Goal: Information Seeking & Learning: Learn about a topic

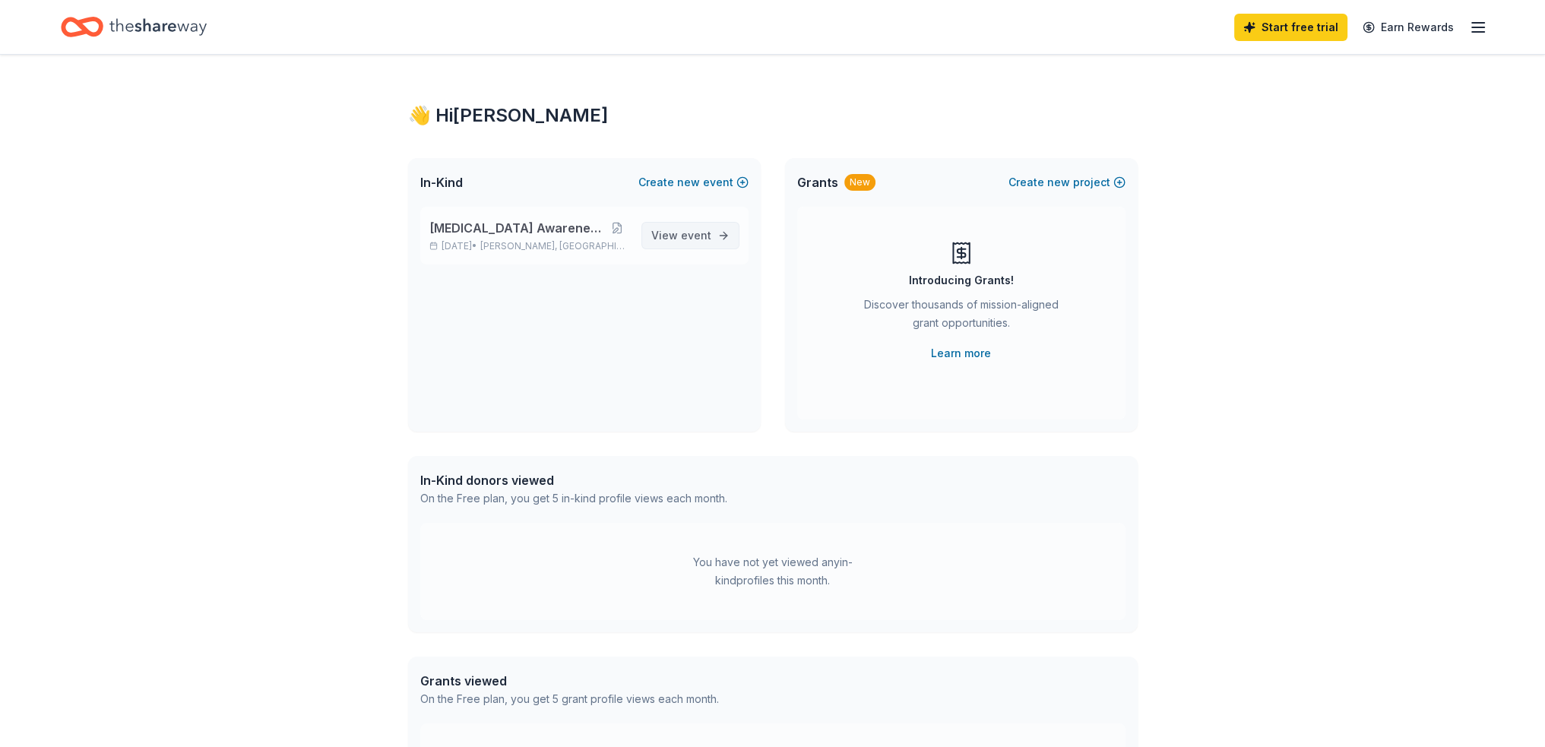
click at [705, 229] on span "event" at bounding box center [696, 235] width 30 height 13
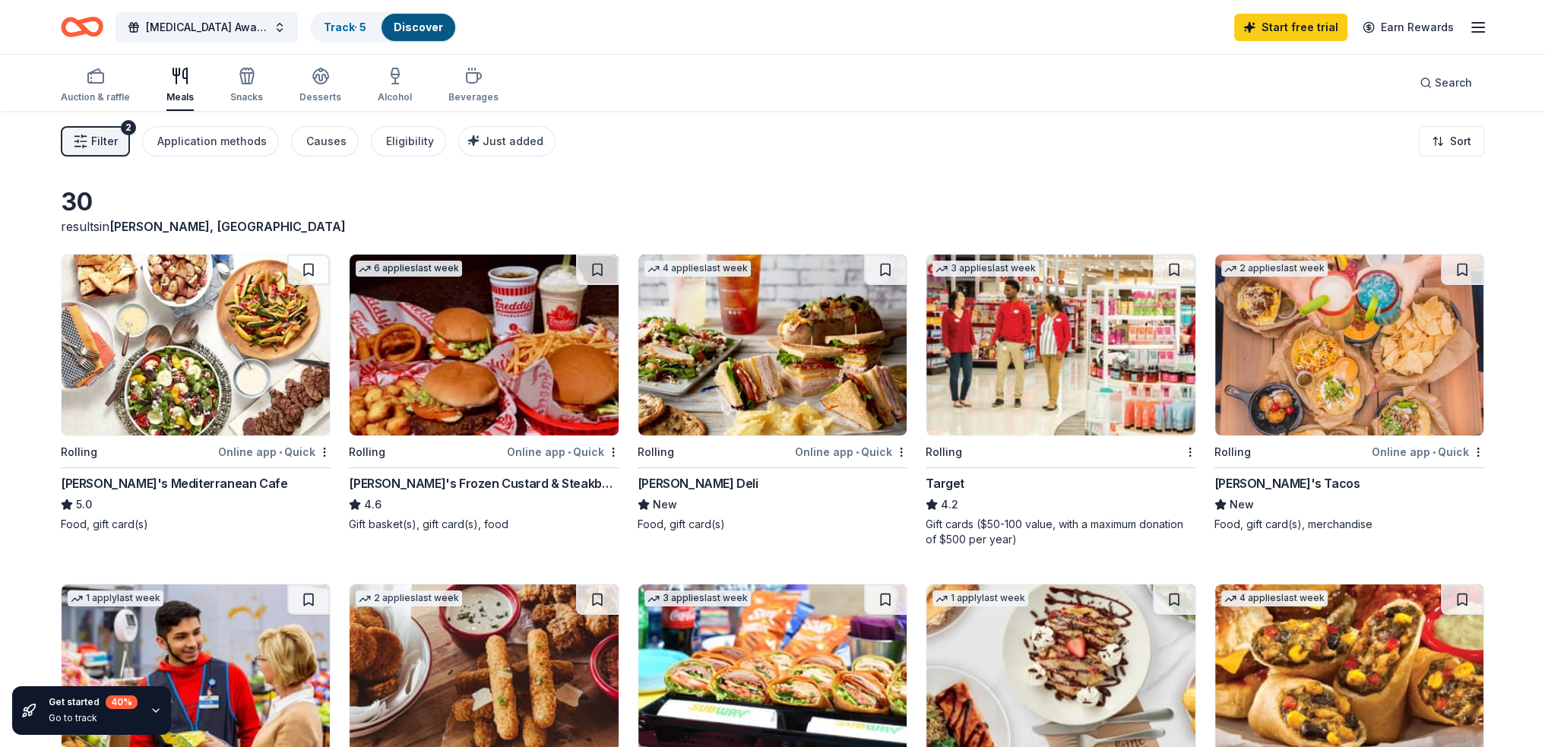
drag, startPoint x: 1542, startPoint y: 201, endPoint x: 1542, endPoint y: 227, distance: 26.6
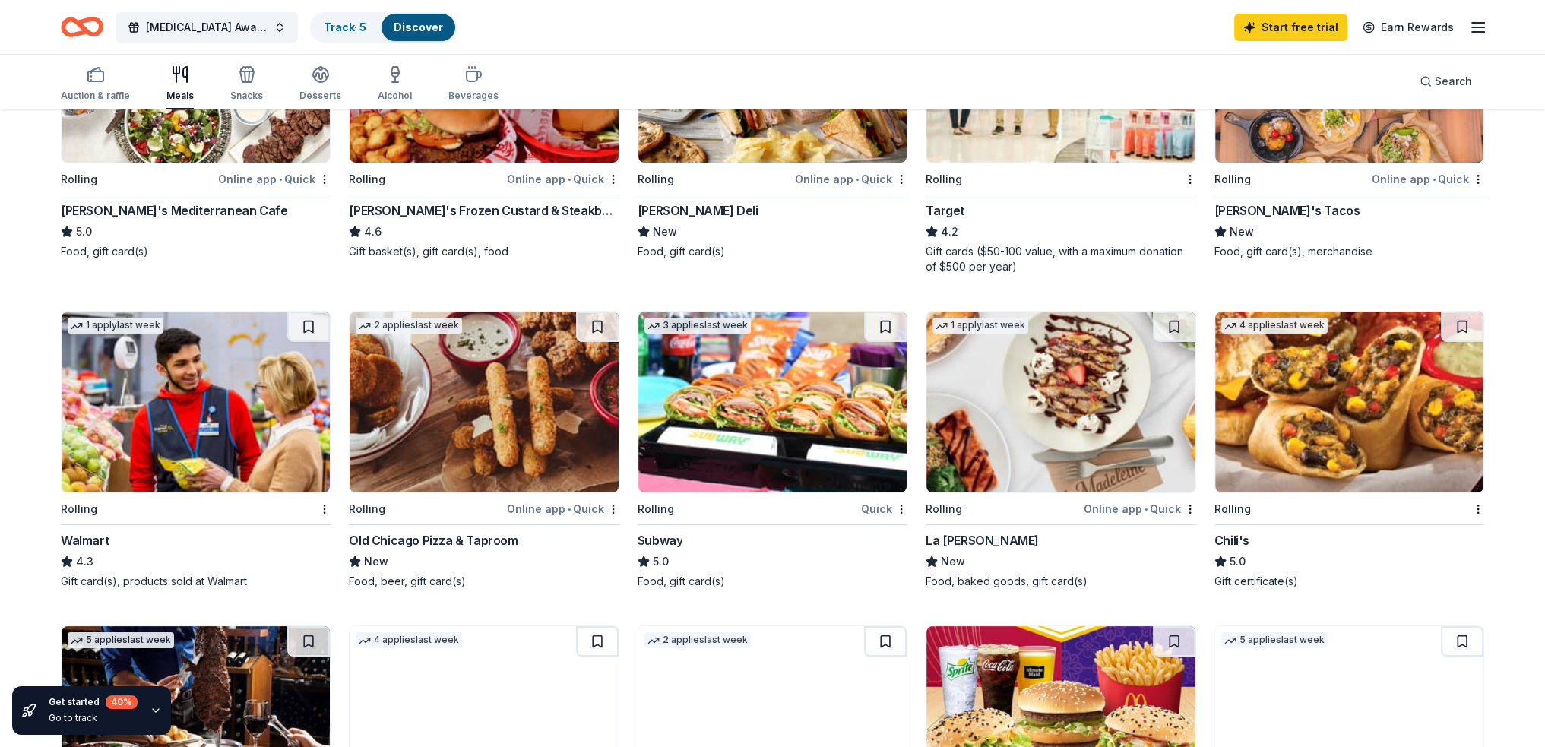
scroll to position [282, 0]
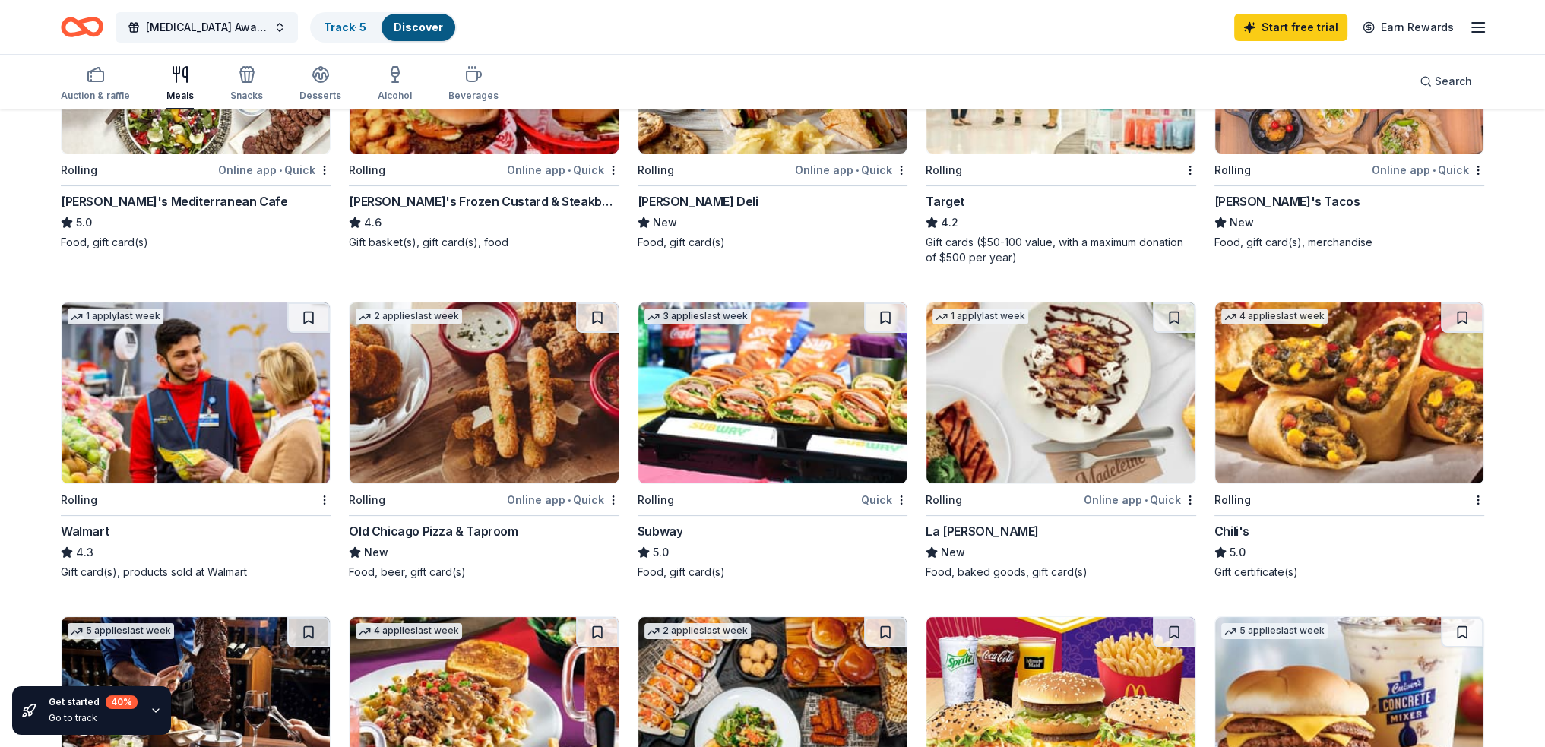
click at [200, 469] on img at bounding box center [196, 392] width 268 height 181
